Goal: Information Seeking & Learning: Learn about a topic

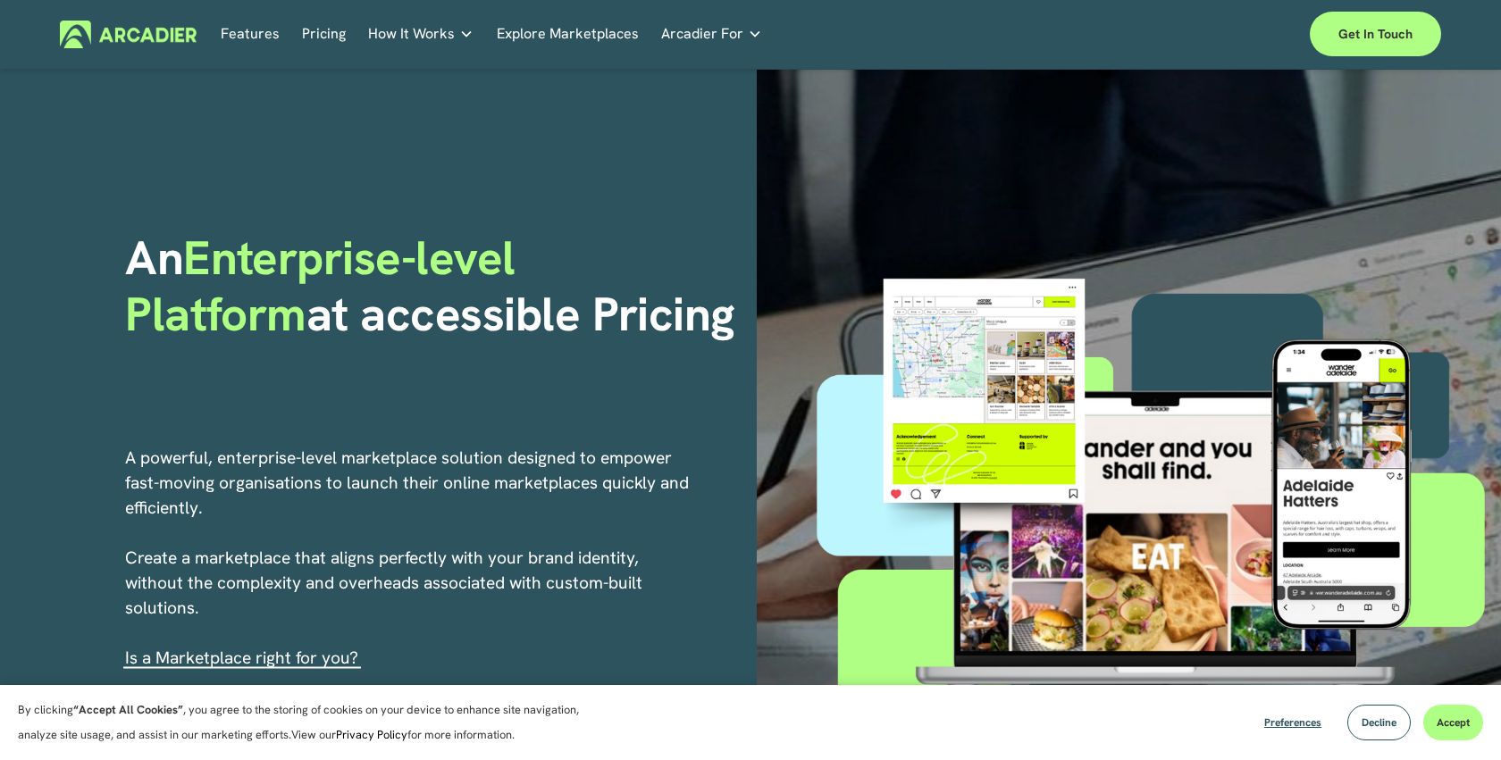
click at [0, 0] on h5 "Why Arcadier" at bounding box center [0, 0] width 0 height 0
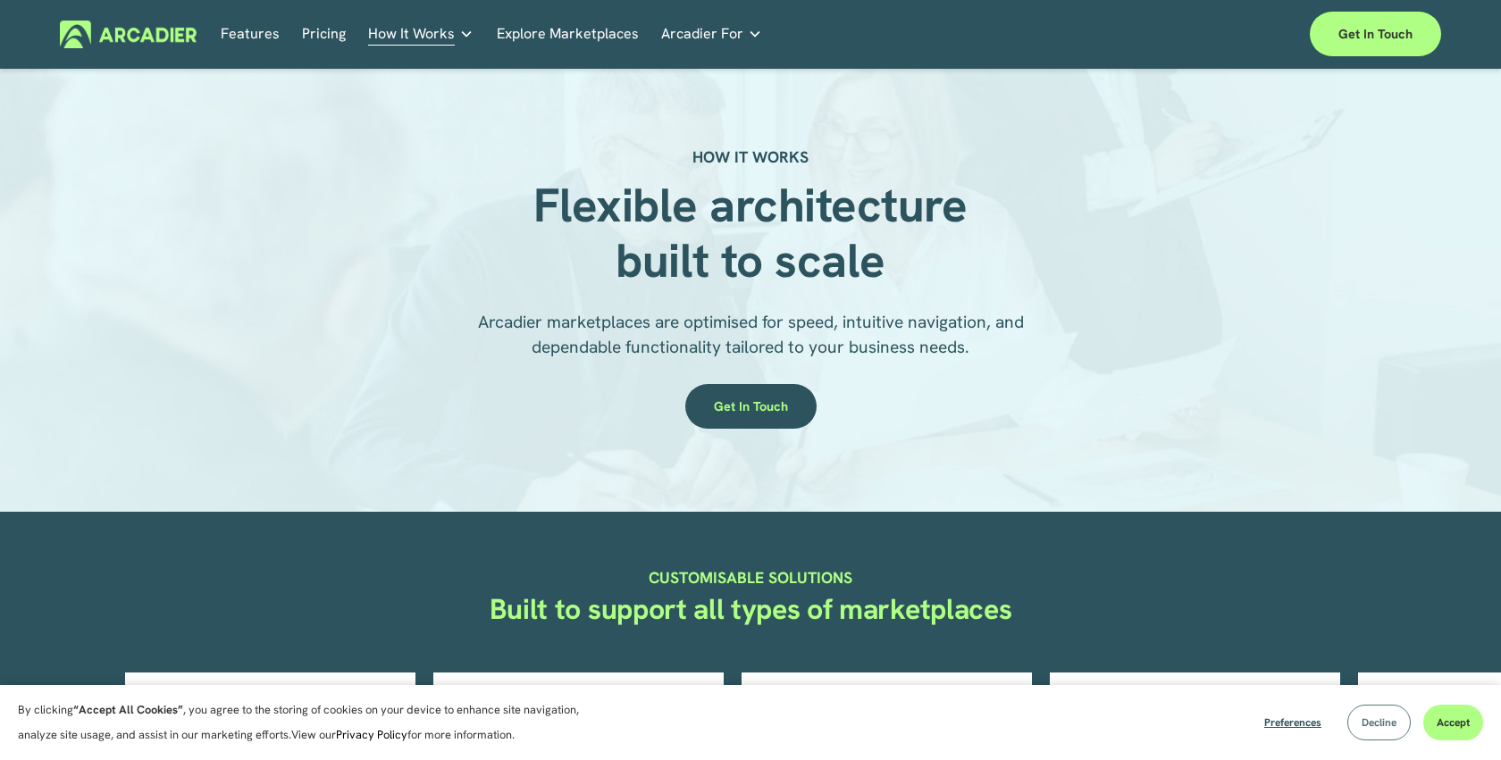
click at [1384, 725] on span "Decline" at bounding box center [1378, 723] width 35 height 14
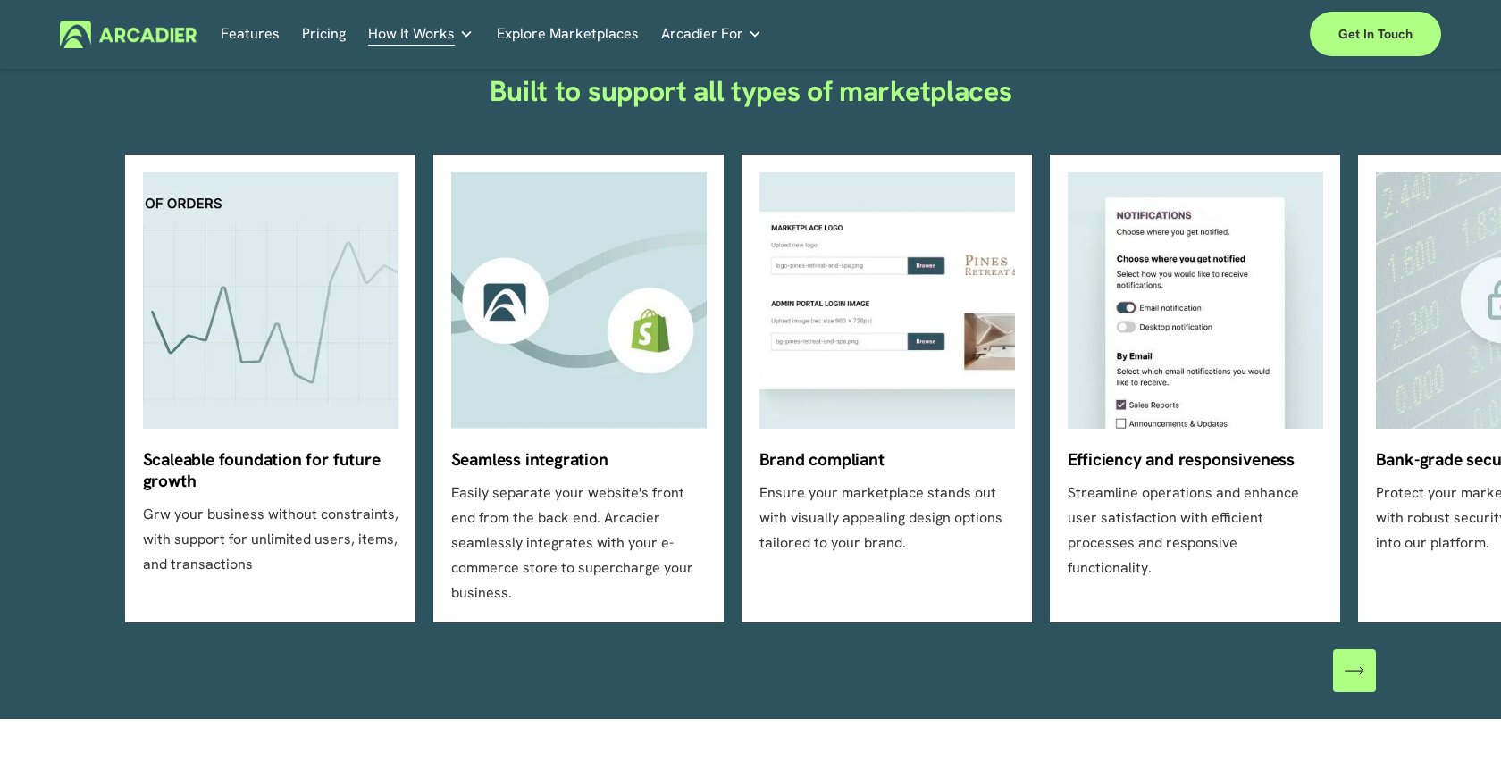
scroll to position [519, 0]
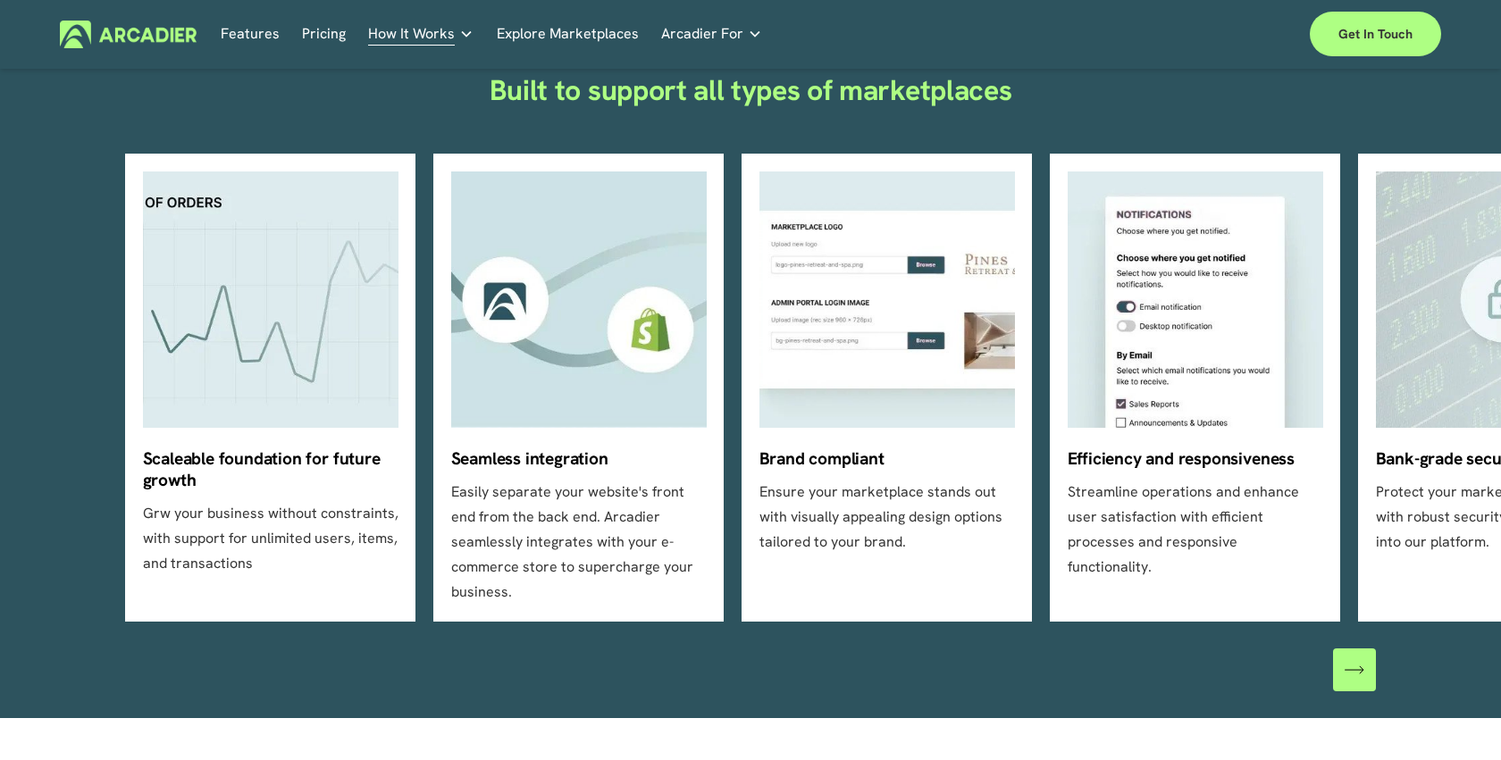
click at [1355, 660] on icon "\a \a \a Next\a \a" at bounding box center [1354, 670] width 20 height 20
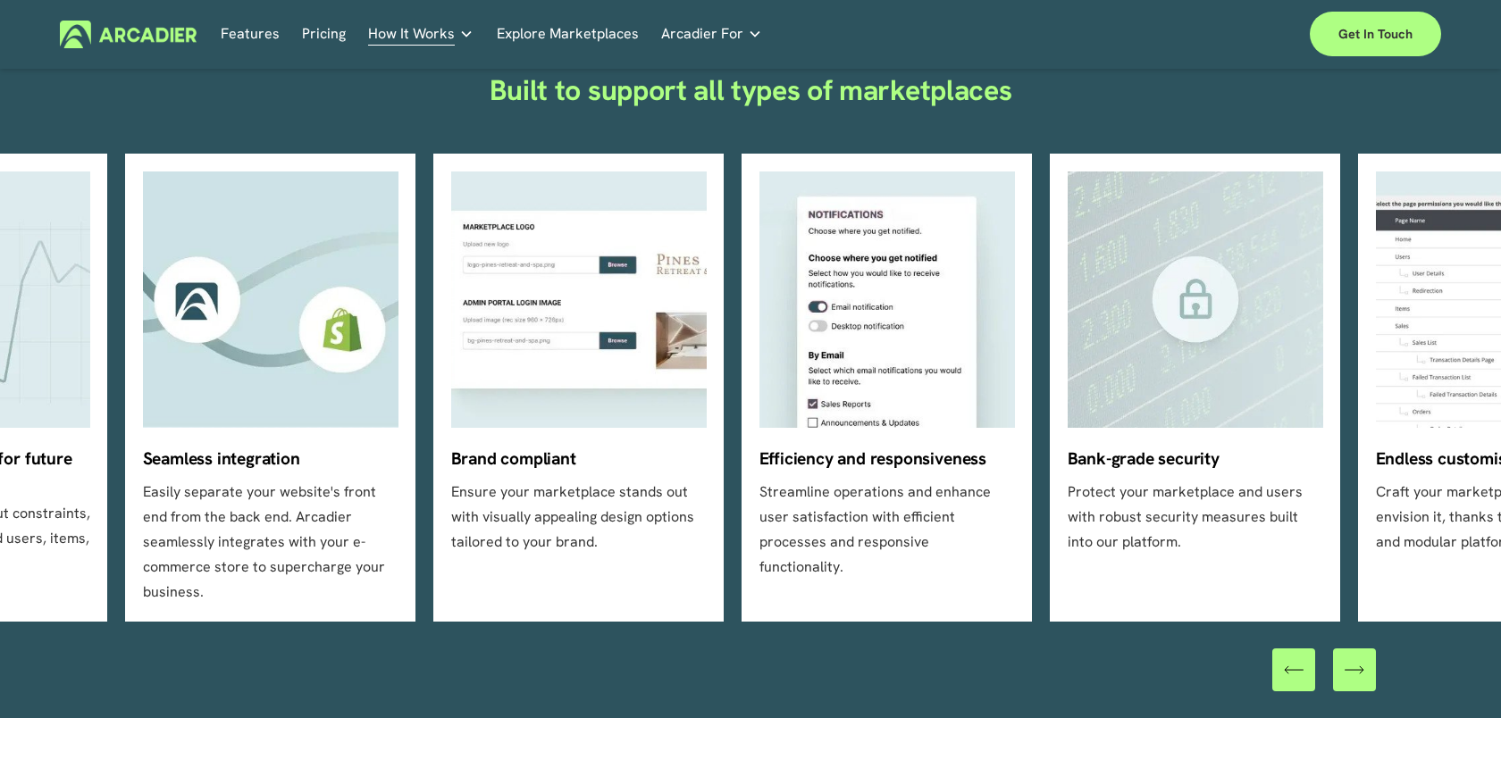
click at [1355, 660] on icon "\a \a \a Next\a \a" at bounding box center [1354, 670] width 20 height 20
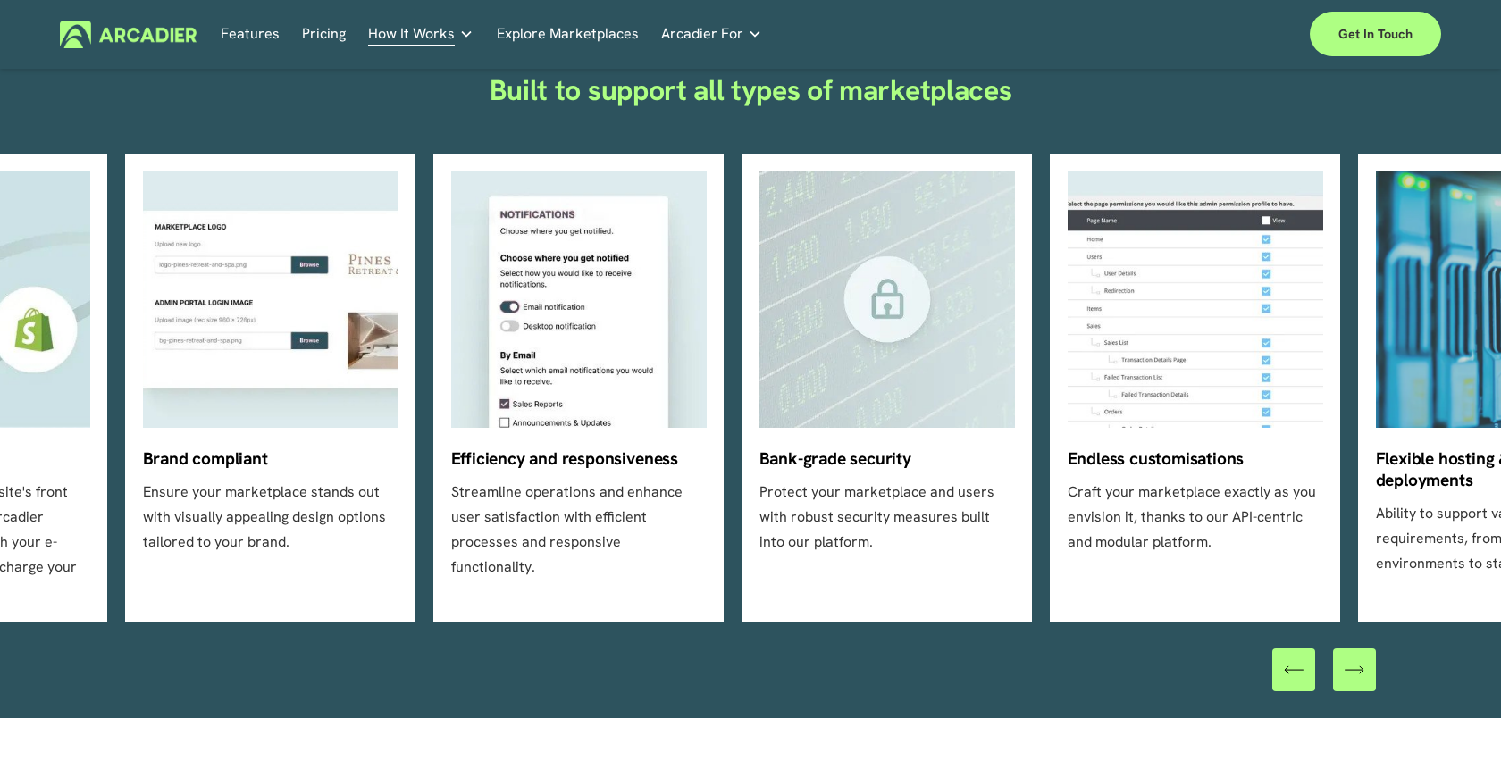
click at [1355, 660] on icon "\a \a \a Next\a \a" at bounding box center [1354, 670] width 20 height 20
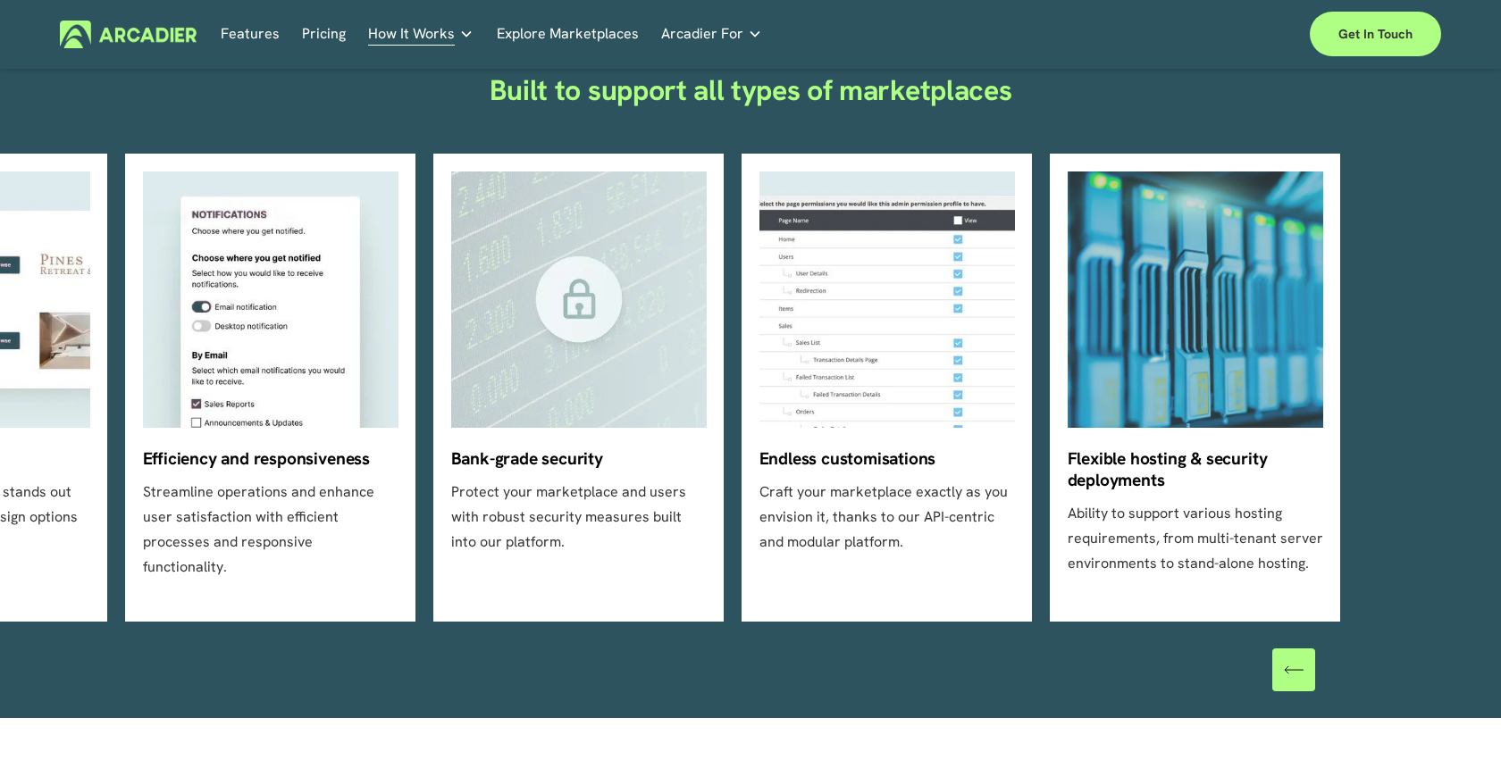
click at [1355, 649] on div at bounding box center [1324, 670] width 104 height 43
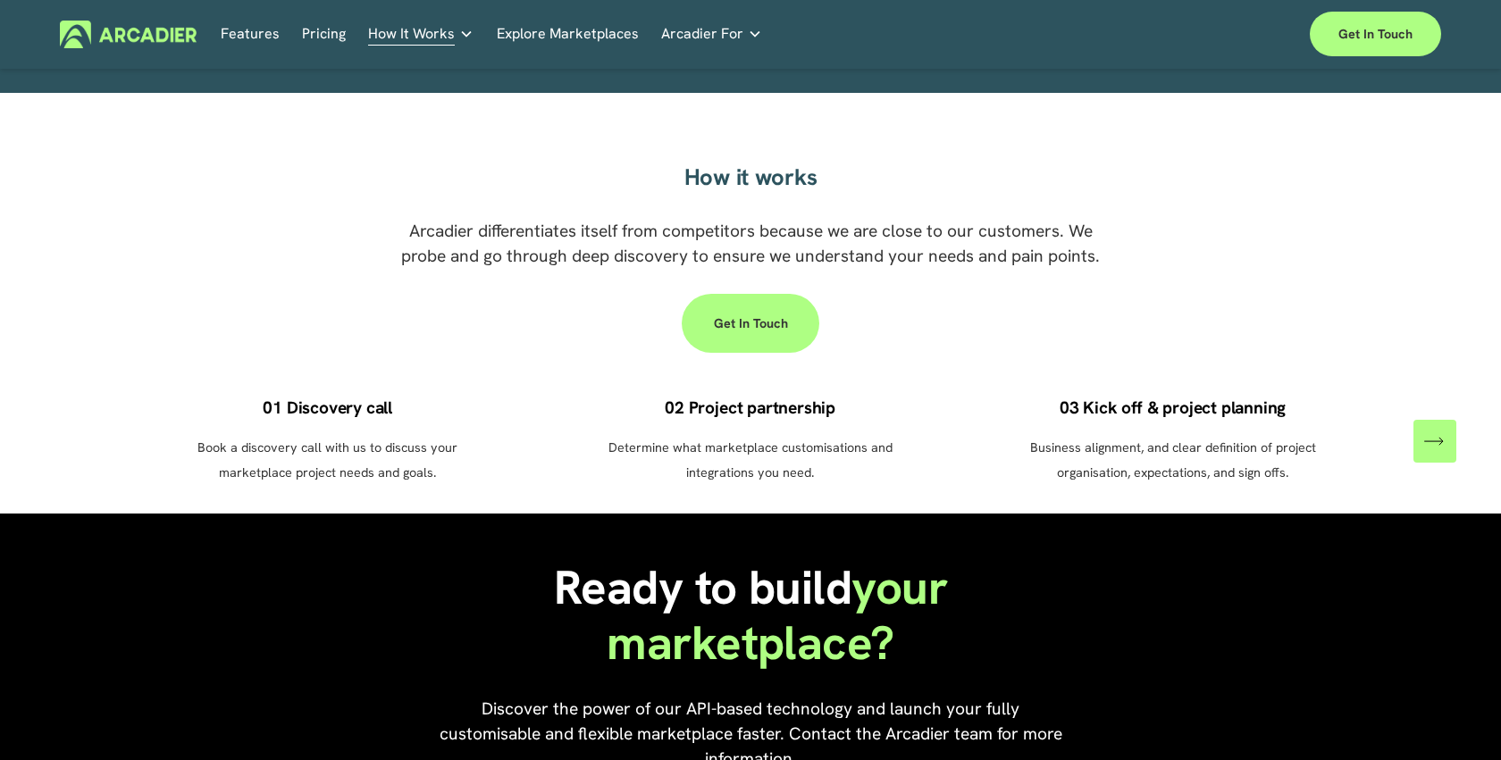
scroll to position [1146, 0]
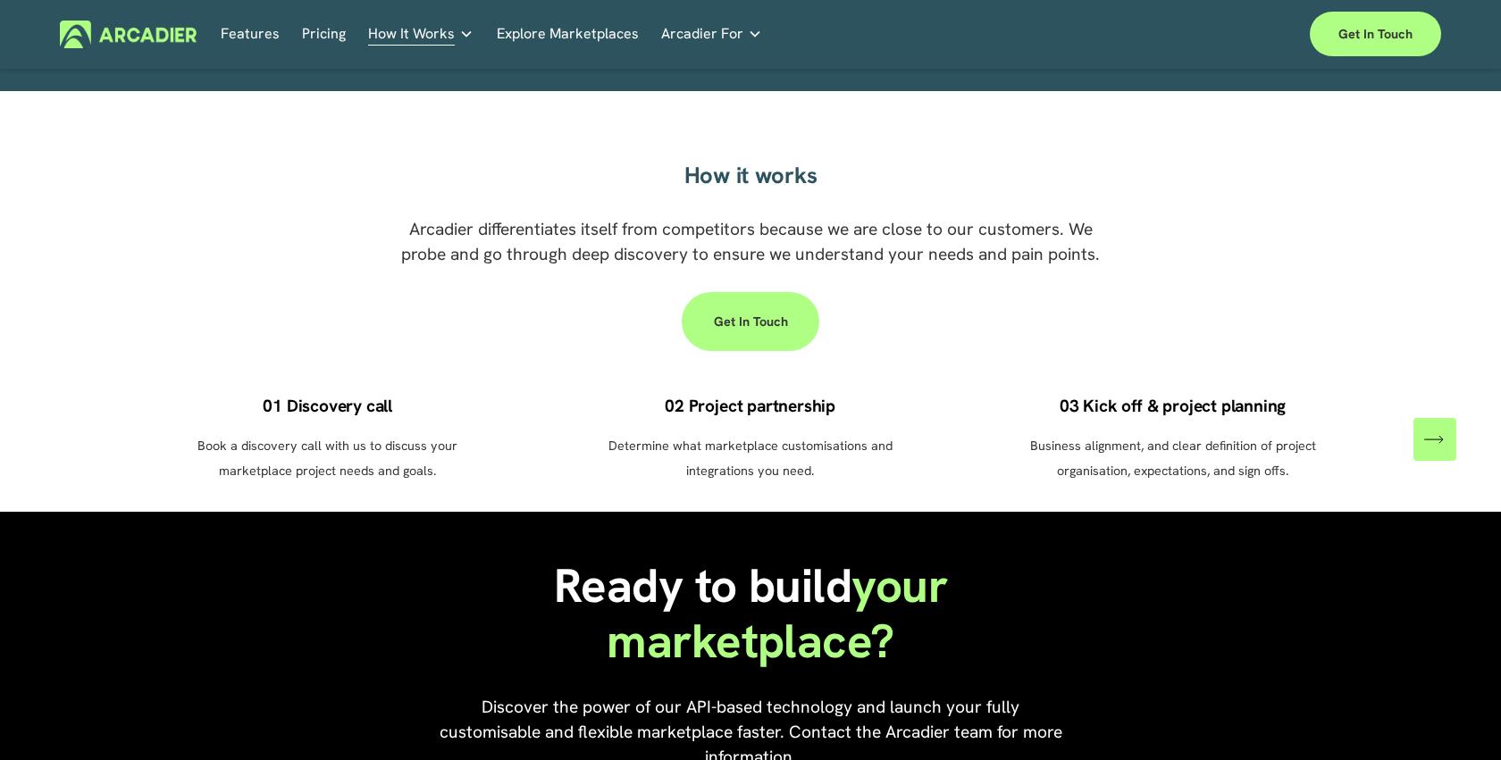
drag, startPoint x: 675, startPoint y: 381, endPoint x: 874, endPoint y: 444, distance: 208.2
click at [874, 444] on ul "01 Discovery call Book a discovery call with us to discuss your marketplace pro…" at bounding box center [750, 440] width 1251 height 88
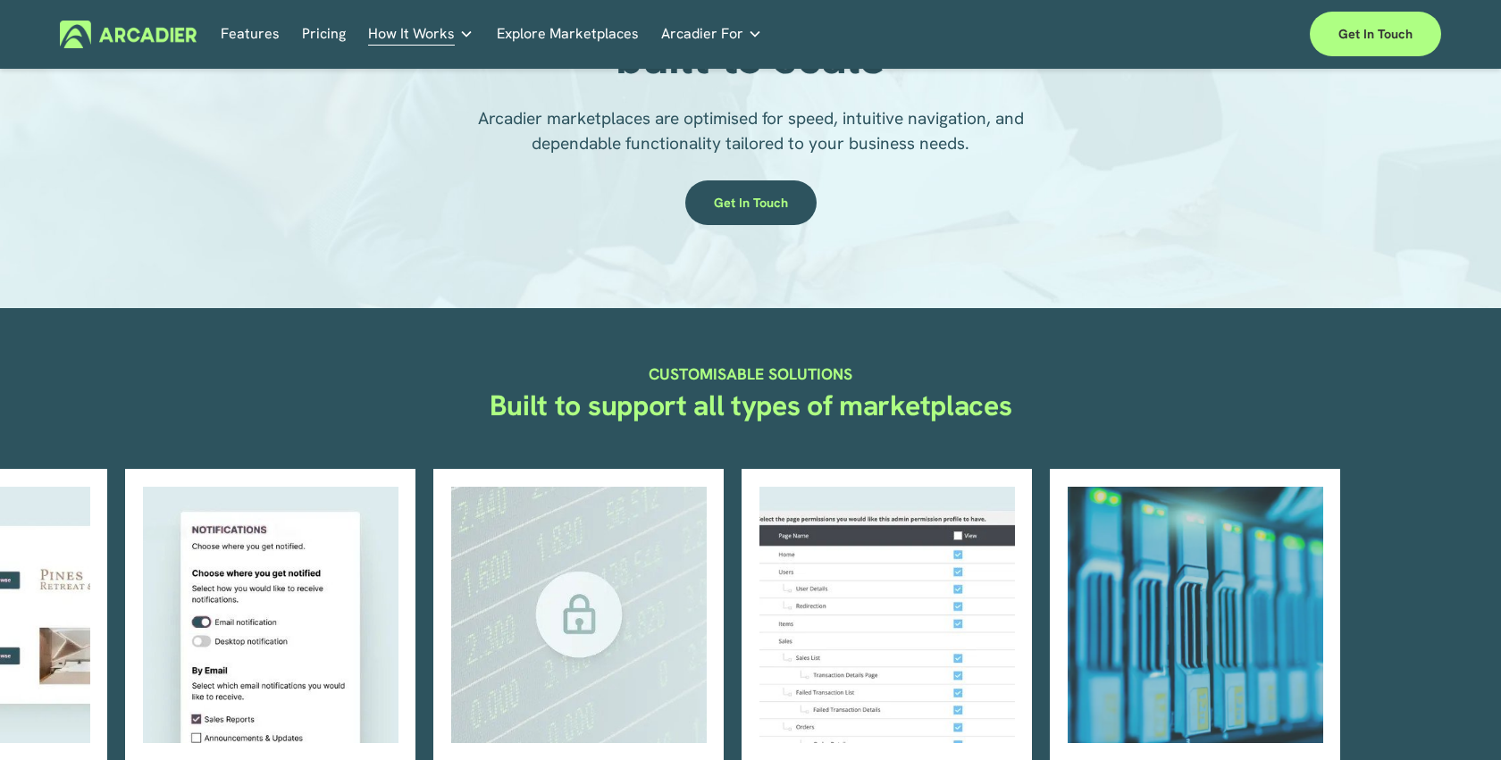
scroll to position [116, 0]
